Goal: Browse casually: Explore the website without a specific task or goal

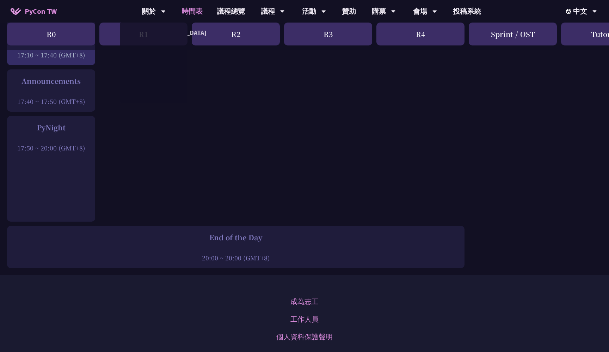
click at [54, 11] on span "PyCon TW" at bounding box center [41, 11] width 32 height 11
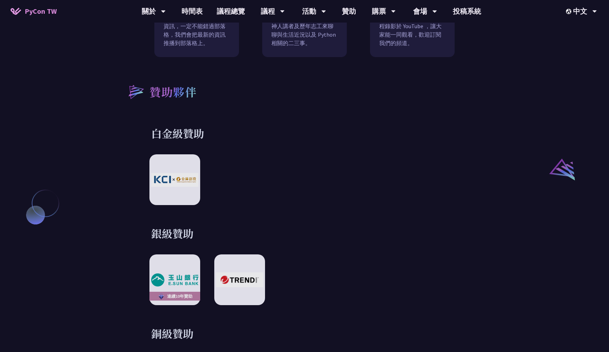
scroll to position [757, 0]
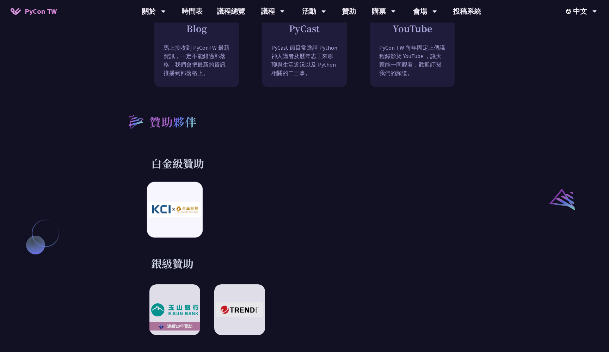
click at [170, 205] on img at bounding box center [175, 209] width 52 height 15
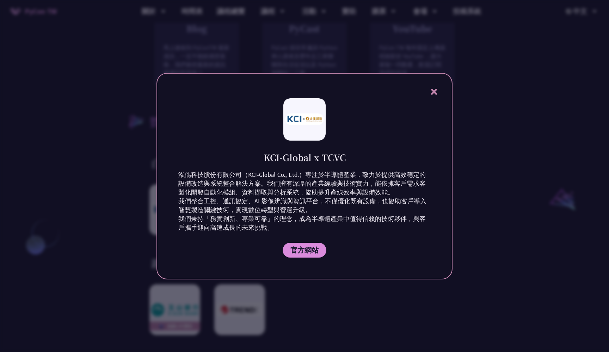
click at [514, 171] on div at bounding box center [304, 176] width 609 height 352
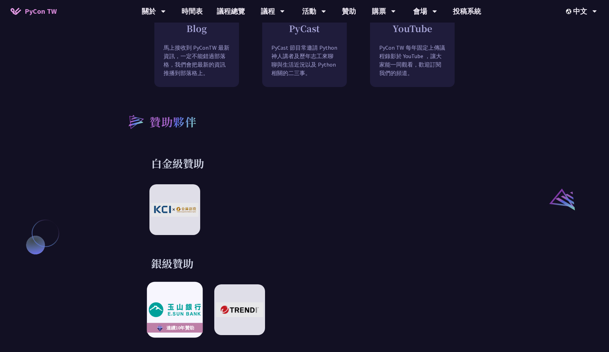
click at [191, 310] on img at bounding box center [175, 310] width 52 height 14
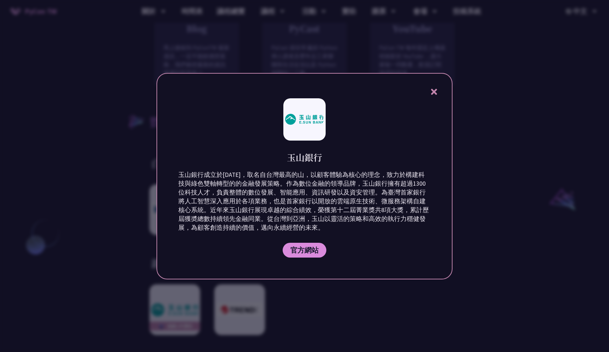
click at [303, 305] on div at bounding box center [304, 176] width 609 height 352
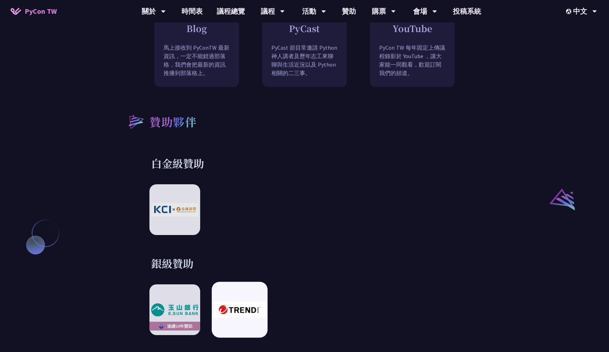
click at [227, 305] on img at bounding box center [240, 310] width 52 height 16
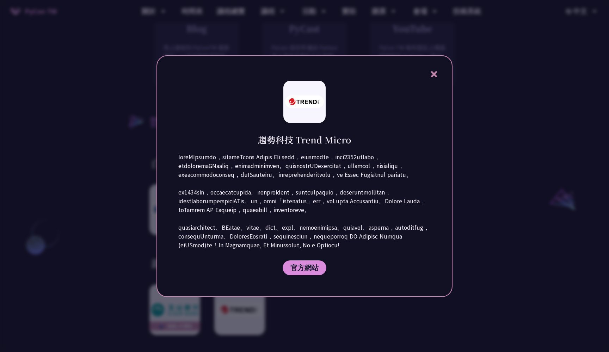
click at [94, 278] on div at bounding box center [304, 176] width 609 height 352
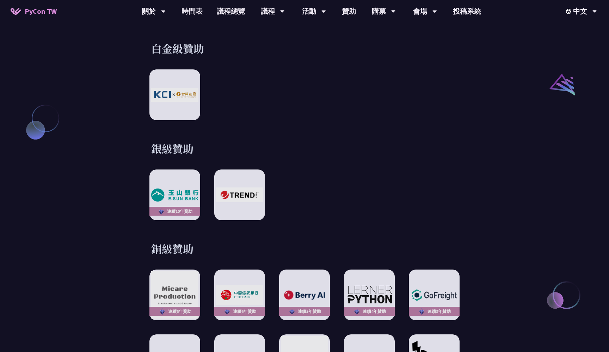
scroll to position [883, 0]
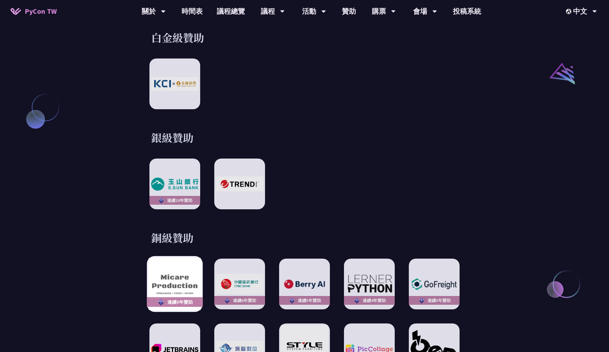
click at [180, 283] on img at bounding box center [175, 284] width 52 height 52
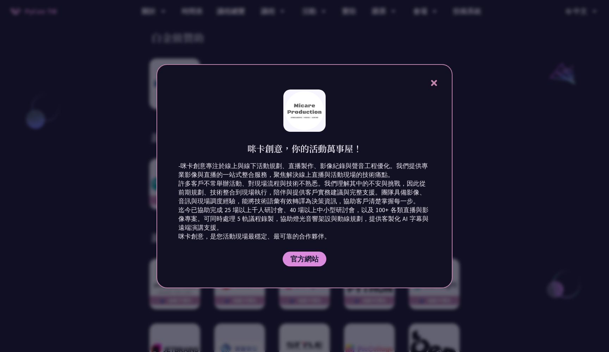
click at [478, 159] on div at bounding box center [304, 176] width 609 height 352
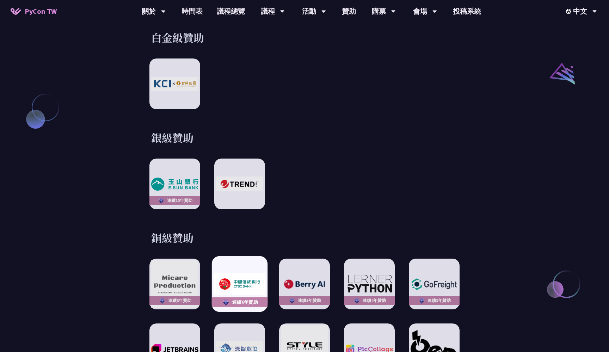
click at [229, 297] on img at bounding box center [225, 301] width 9 height 9
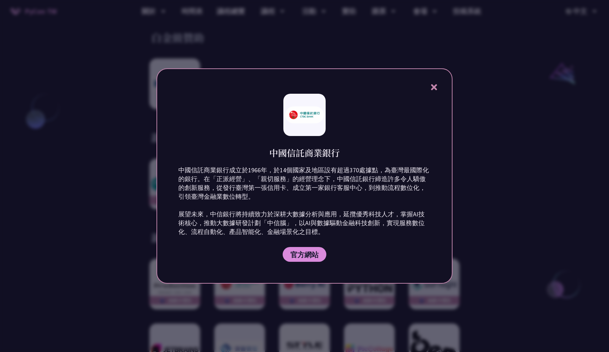
click at [494, 238] on div at bounding box center [304, 176] width 609 height 352
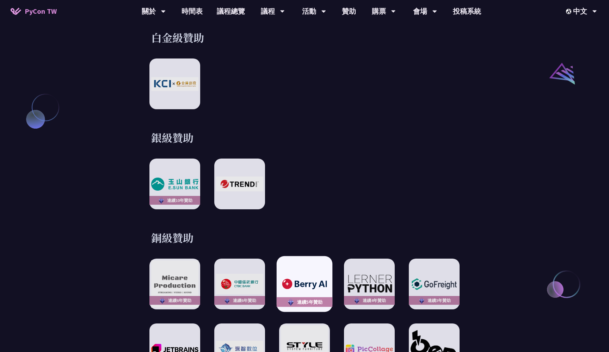
click at [304, 289] on div "連續5年贊助" at bounding box center [305, 284] width 56 height 56
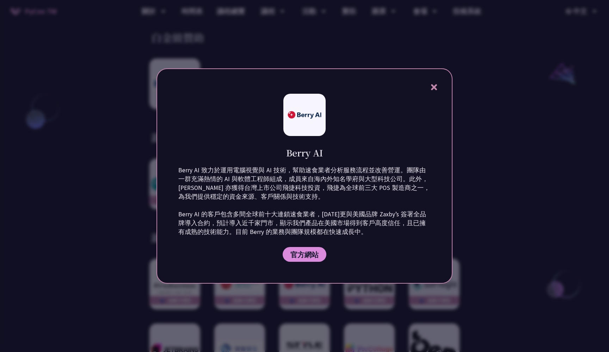
click at [490, 147] on div at bounding box center [304, 176] width 609 height 352
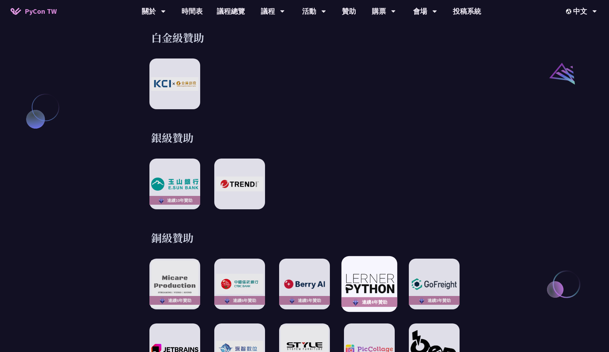
click at [377, 283] on img at bounding box center [369, 284] width 52 height 22
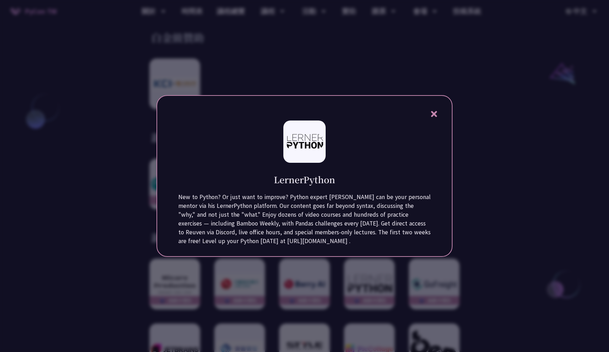
click at [497, 218] on div at bounding box center [304, 176] width 609 height 352
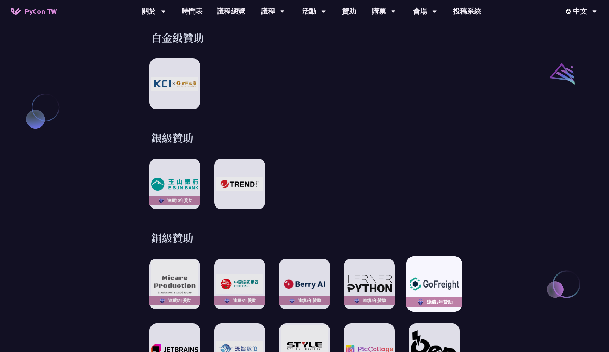
click at [429, 275] on img at bounding box center [434, 284] width 52 height 18
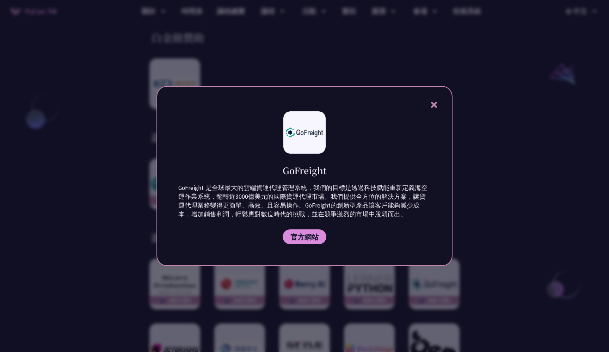
click at [468, 184] on div at bounding box center [304, 176] width 609 height 352
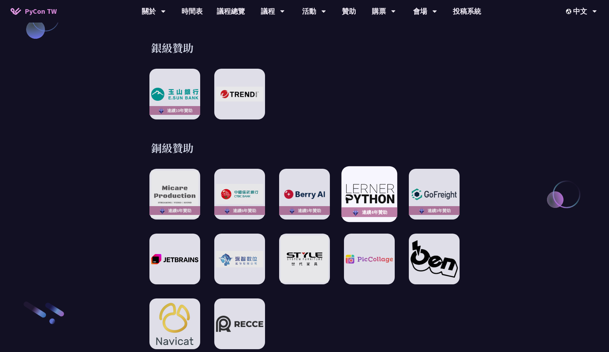
scroll to position [975, 0]
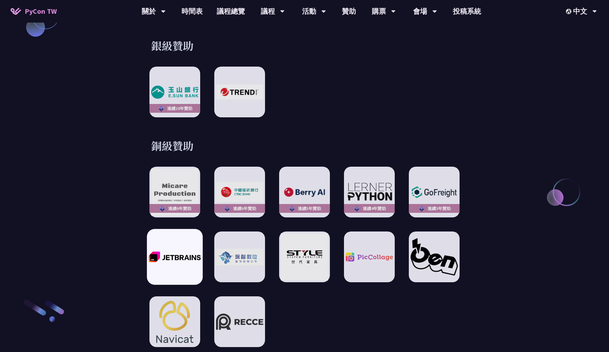
click at [185, 259] on div at bounding box center [175, 257] width 56 height 56
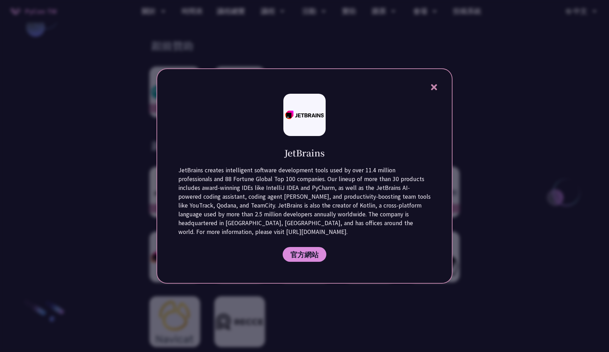
click at [494, 138] on div at bounding box center [304, 176] width 609 height 352
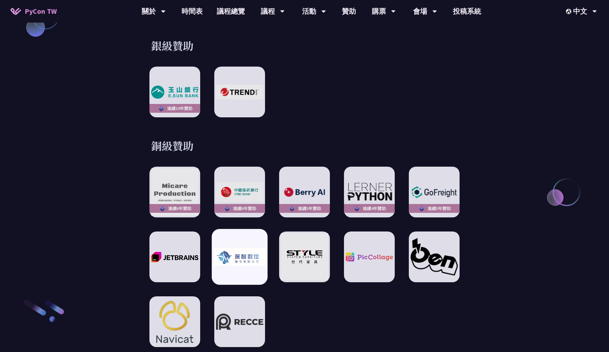
click at [229, 258] on img at bounding box center [240, 257] width 52 height 18
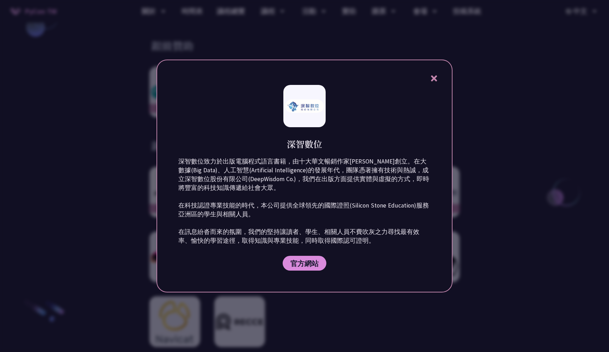
click at [493, 142] on div at bounding box center [304, 176] width 609 height 352
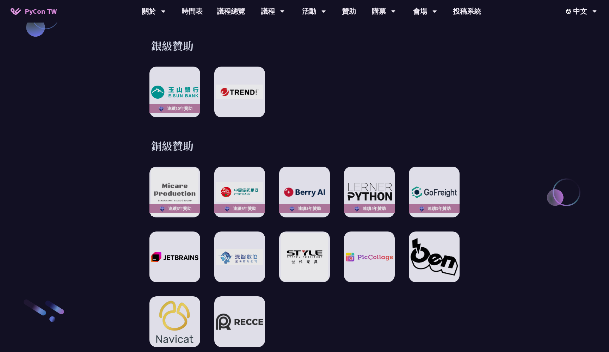
click at [304, 277] on div "連續6年贊助 連續6年贊助 連續5年贊助 連續4年贊助 連續3年贊助" at bounding box center [304, 257] width 310 height 180
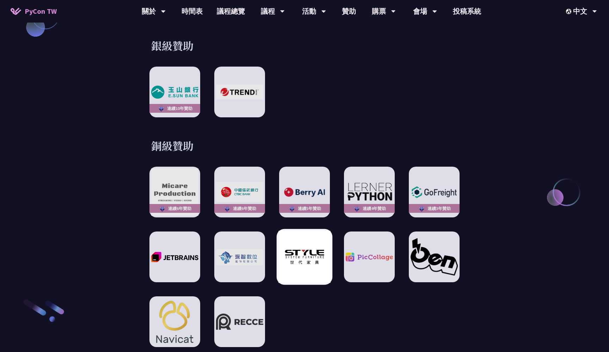
click at [305, 272] on img at bounding box center [304, 257] width 52 height 52
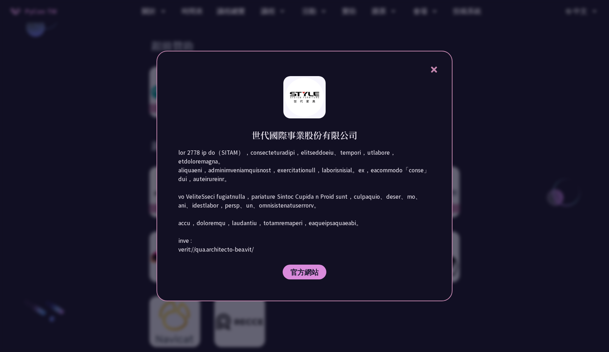
click at [504, 157] on div at bounding box center [304, 176] width 609 height 352
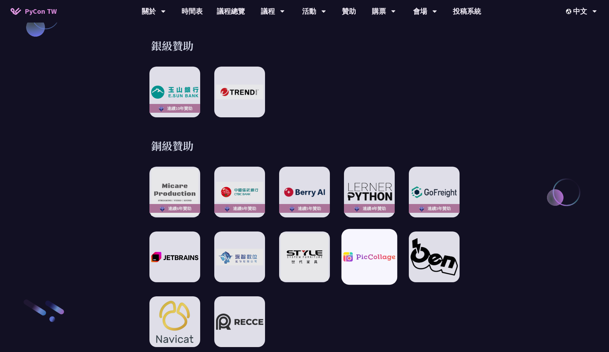
click at [387, 260] on div at bounding box center [369, 257] width 56 height 56
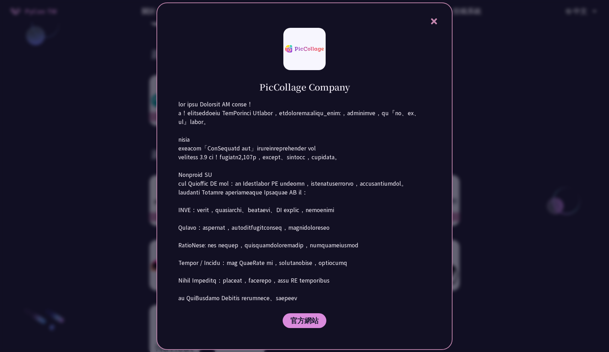
scroll to position [962, 0]
click at [519, 221] on div at bounding box center [304, 176] width 609 height 352
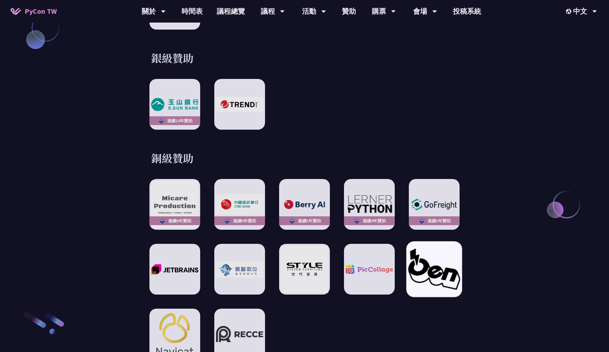
click at [427, 268] on img at bounding box center [434, 269] width 52 height 41
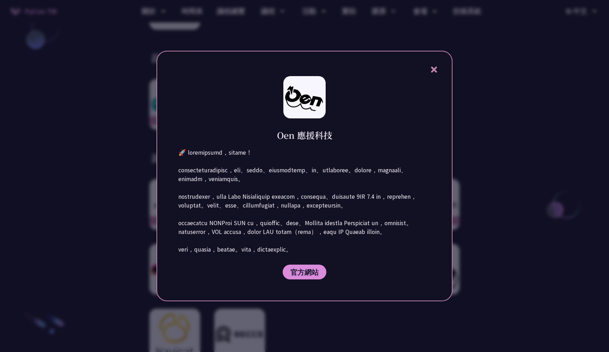
click at [514, 162] on div at bounding box center [304, 176] width 609 height 352
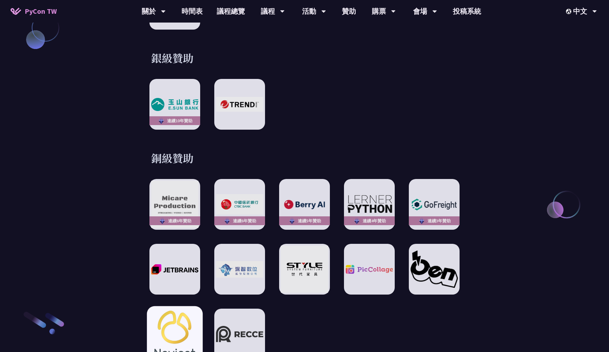
click at [180, 324] on img at bounding box center [175, 334] width 52 height 56
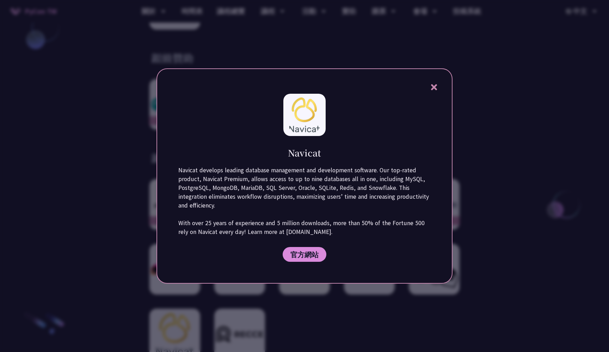
click at [492, 135] on div at bounding box center [304, 176] width 609 height 352
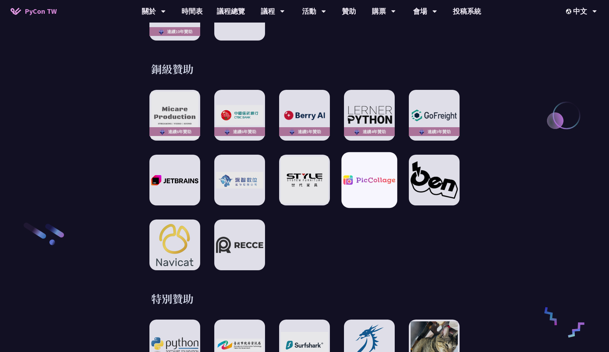
scroll to position [1062, 0]
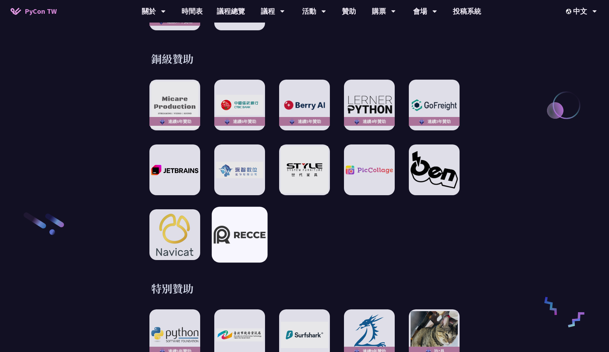
click at [220, 243] on div at bounding box center [240, 235] width 56 height 56
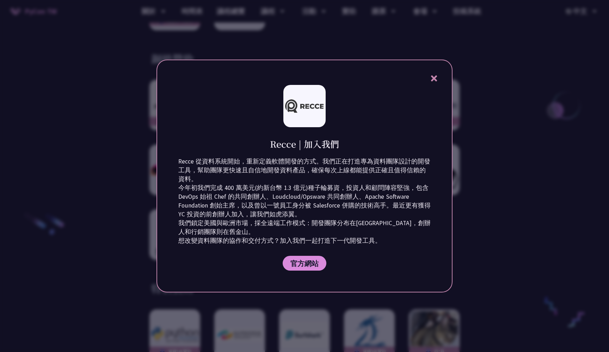
click at [492, 151] on div at bounding box center [304, 176] width 609 height 352
